Goal: Navigation & Orientation: Find specific page/section

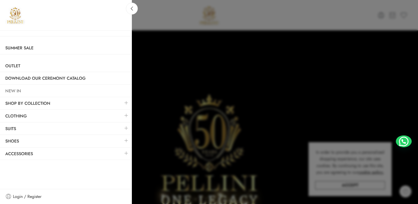
click at [10, 92] on link "NEW IN" at bounding box center [66, 91] width 132 height 12
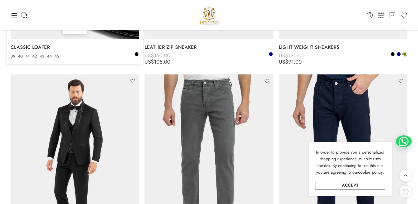
scroll to position [2214, 0]
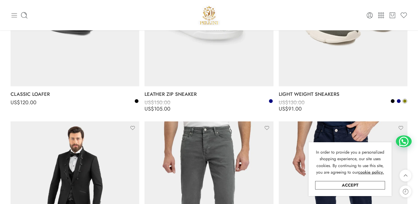
click at [16, 16] on icon at bounding box center [14, 15] width 7 height 7
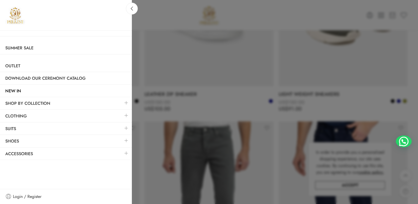
click at [125, 115] on link at bounding box center [126, 115] width 11 height 11
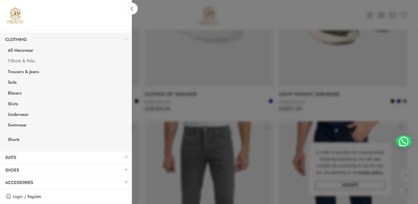
scroll to position [0, 0]
